Goal: Find contact information: Find contact information

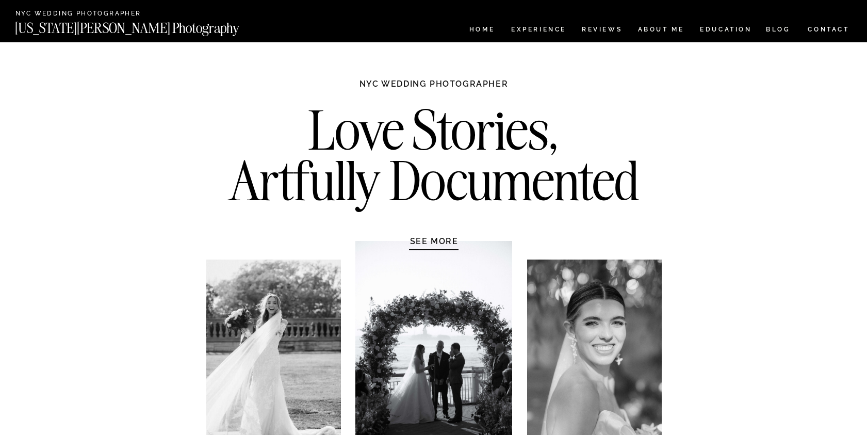
click at [831, 29] on nav "CONTACT" at bounding box center [829, 29] width 43 height 11
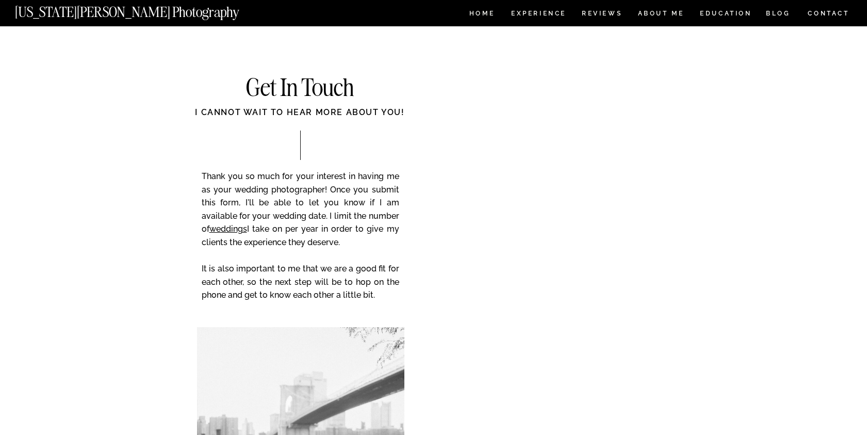
drag, startPoint x: 301, startPoint y: 321, endPoint x: 317, endPoint y: 307, distance: 21.6
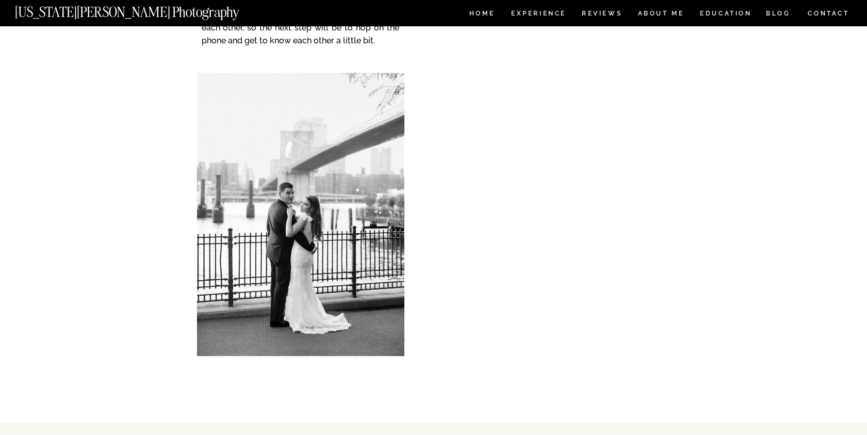
scroll to position [267, 0]
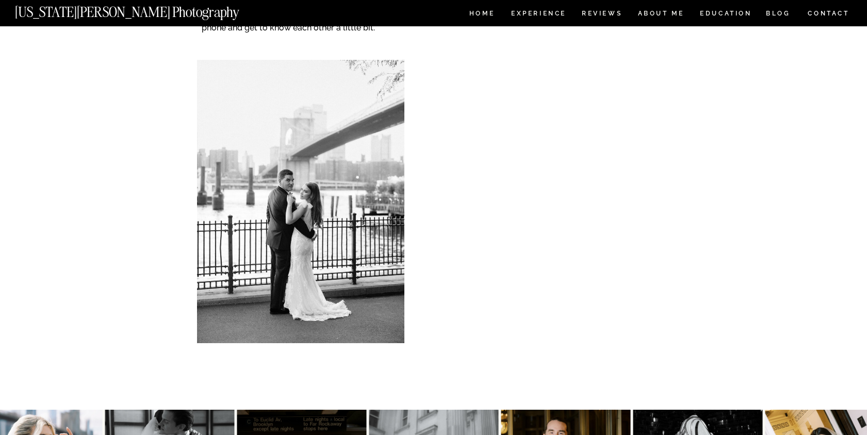
click at [129, 220] on div "CONTACT BLOG REVIEWS ABOUT ME Experience EDUCATION HOME Georgia Sheridan Photog…" at bounding box center [433, 227] width 867 height 988
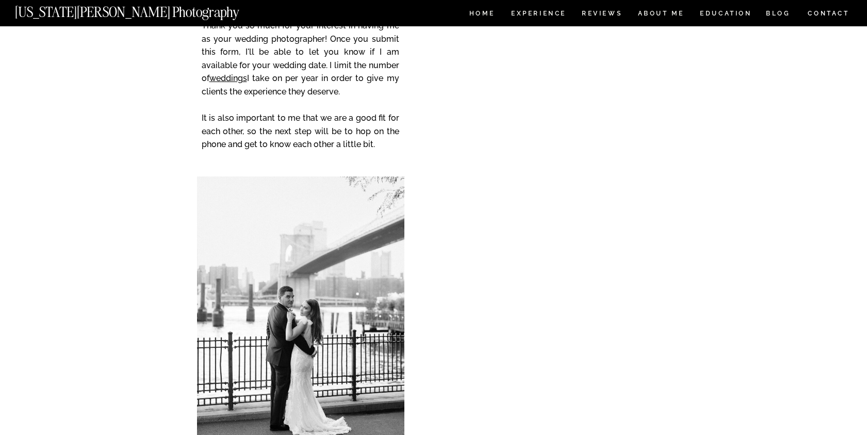
scroll to position [153, 0]
